Goal: Submit feedback/report problem

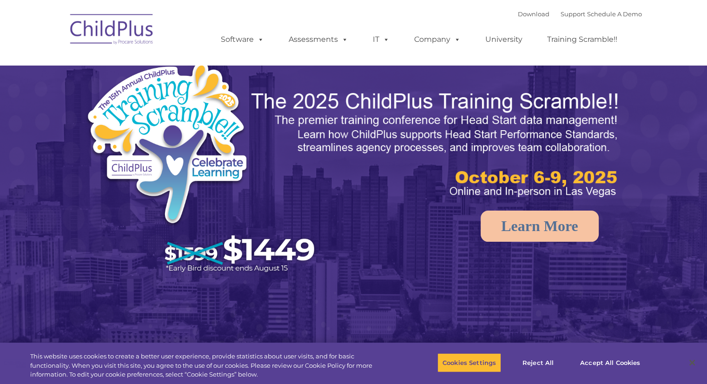
select select "MEDIUM"
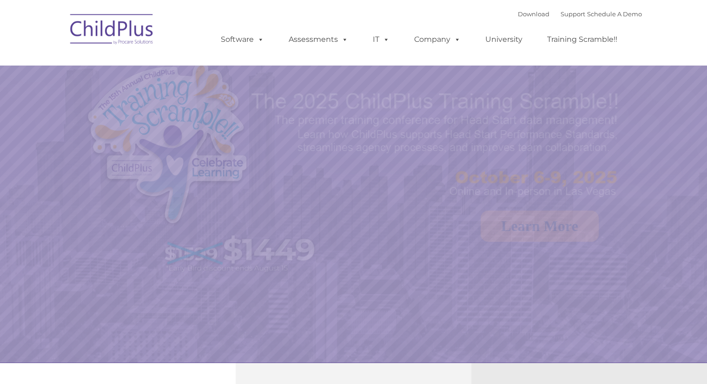
select select "MEDIUM"
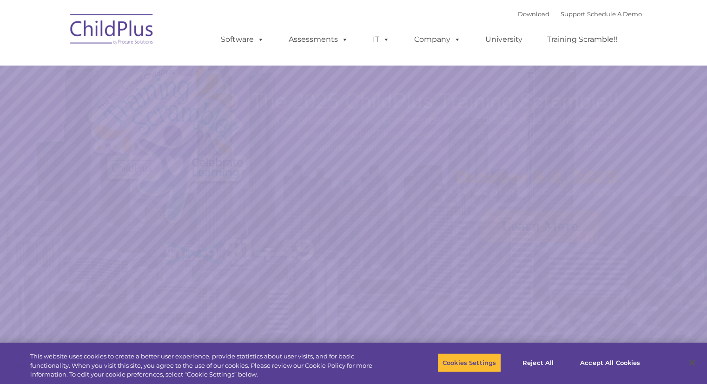
select select "MEDIUM"
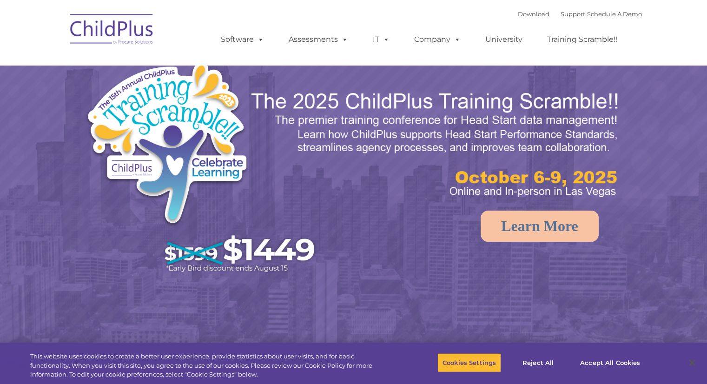
select select "MEDIUM"
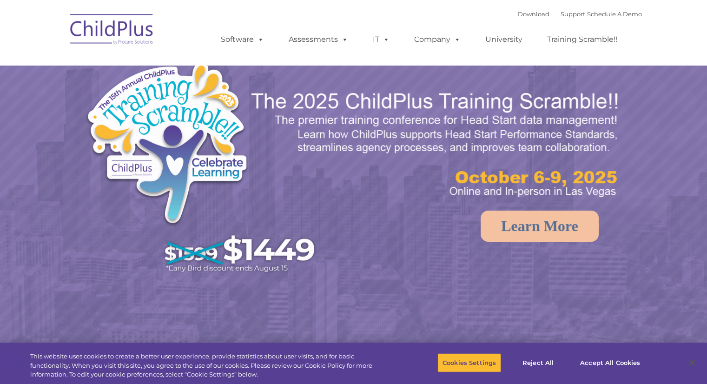
select select "MEDIUM"
